Goal: Task Accomplishment & Management: Use online tool/utility

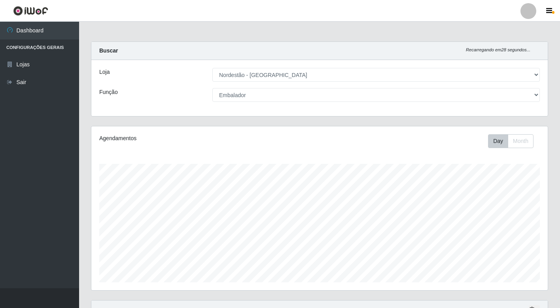
select select "454"
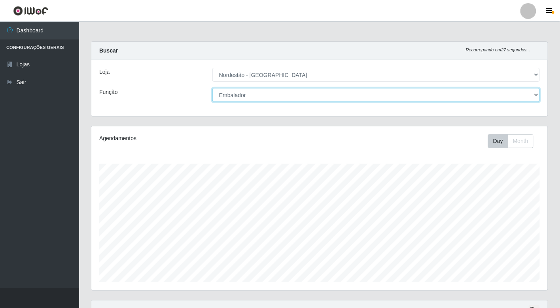
click at [528, 95] on select "[Selecione...] Balconista de Padaria Balconista de Padaria + Balconista de Pada…" at bounding box center [375, 95] width 327 height 14
click at [212, 88] on select "[Selecione...] Balconista de Padaria Balconista de Padaria + Balconista de Pada…" at bounding box center [375, 95] width 327 height 14
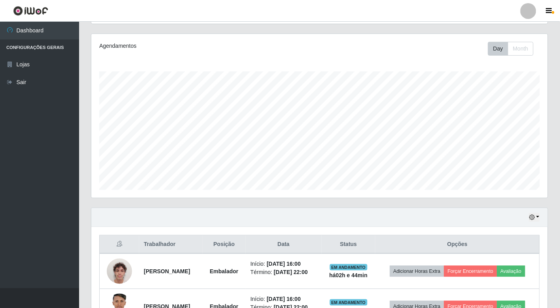
scroll to position [0, 0]
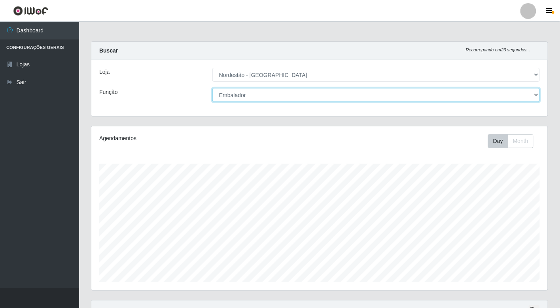
click at [513, 94] on select "[Selecione...] Balconista de Padaria Balconista de Padaria + Balconista de Pada…" at bounding box center [375, 95] width 327 height 14
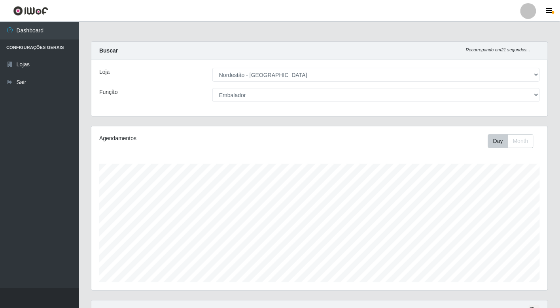
click at [197, 109] on div "Loja [Selecione...] Nordestão - [GEOGRAPHIC_DATA] Função [Selecione...] Balconi…" at bounding box center [319, 88] width 456 height 56
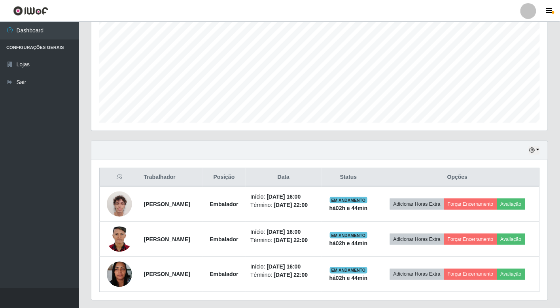
scroll to position [182, 0]
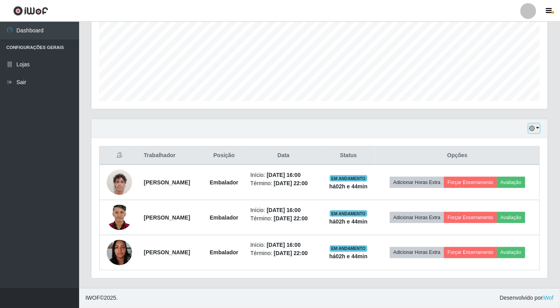
click at [536, 129] on button "button" at bounding box center [534, 128] width 11 height 9
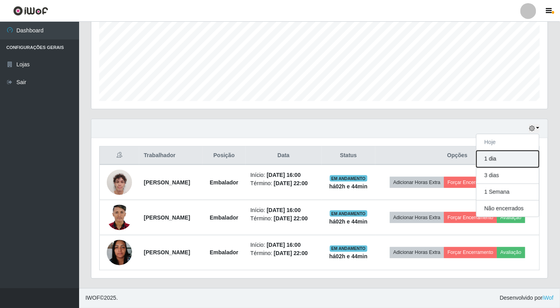
click at [487, 158] on button "1 dia" at bounding box center [507, 159] width 62 height 17
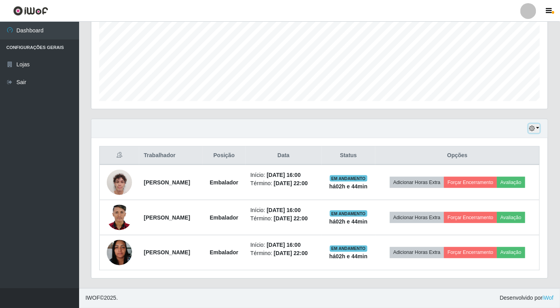
click at [536, 125] on button "button" at bounding box center [534, 128] width 11 height 9
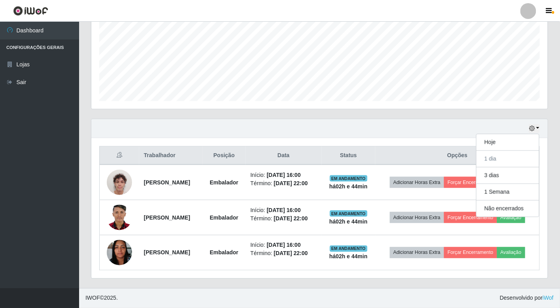
click at [407, 123] on div "Hoje 1 dia 3 dias 1 Semana Não encerrados" at bounding box center [319, 128] width 456 height 19
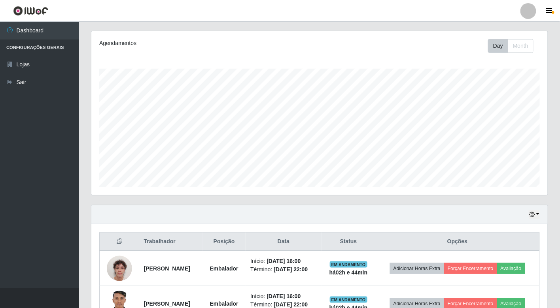
scroll to position [0, 0]
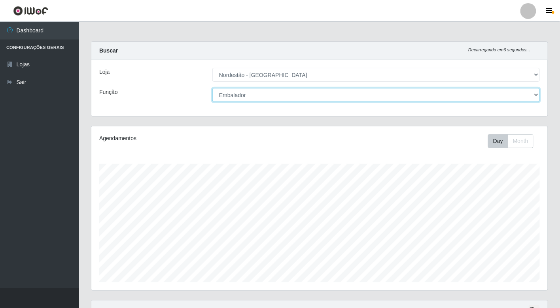
drag, startPoint x: 514, startPoint y: 99, endPoint x: 501, endPoint y: 97, distance: 13.2
click at [514, 99] on select "[Selecione...] Balconista de Padaria Balconista de Padaria + Balconista de Pada…" at bounding box center [375, 95] width 327 height 14
select select "70"
click at [212, 88] on select "[Selecione...] Balconista de Padaria Balconista de Padaria + Balconista de Pada…" at bounding box center [375, 95] width 327 height 14
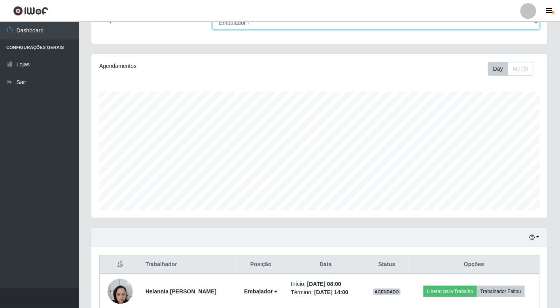
scroll to position [176, 0]
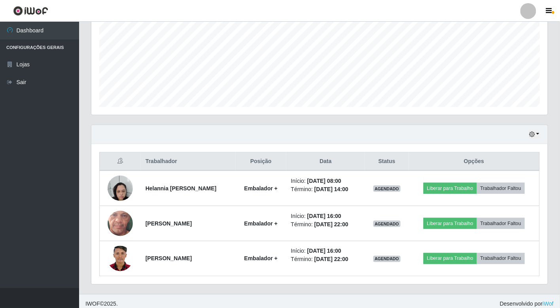
click at [539, 135] on div "Hoje 1 dia 3 dias 1 Semana Não encerrados" at bounding box center [319, 134] width 456 height 19
click at [539, 135] on button "button" at bounding box center [534, 134] width 11 height 9
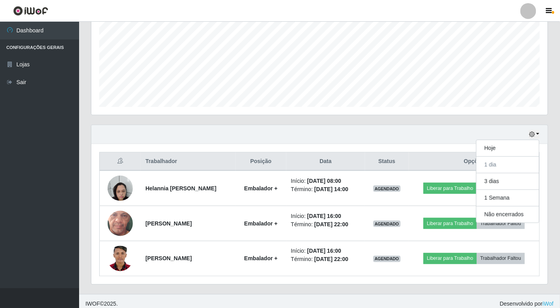
click at [309, 141] on div "Hoje 1 dia 3 dias 1 Semana Não encerrados" at bounding box center [319, 134] width 456 height 19
